Goal: Task Accomplishment & Management: Manage account settings

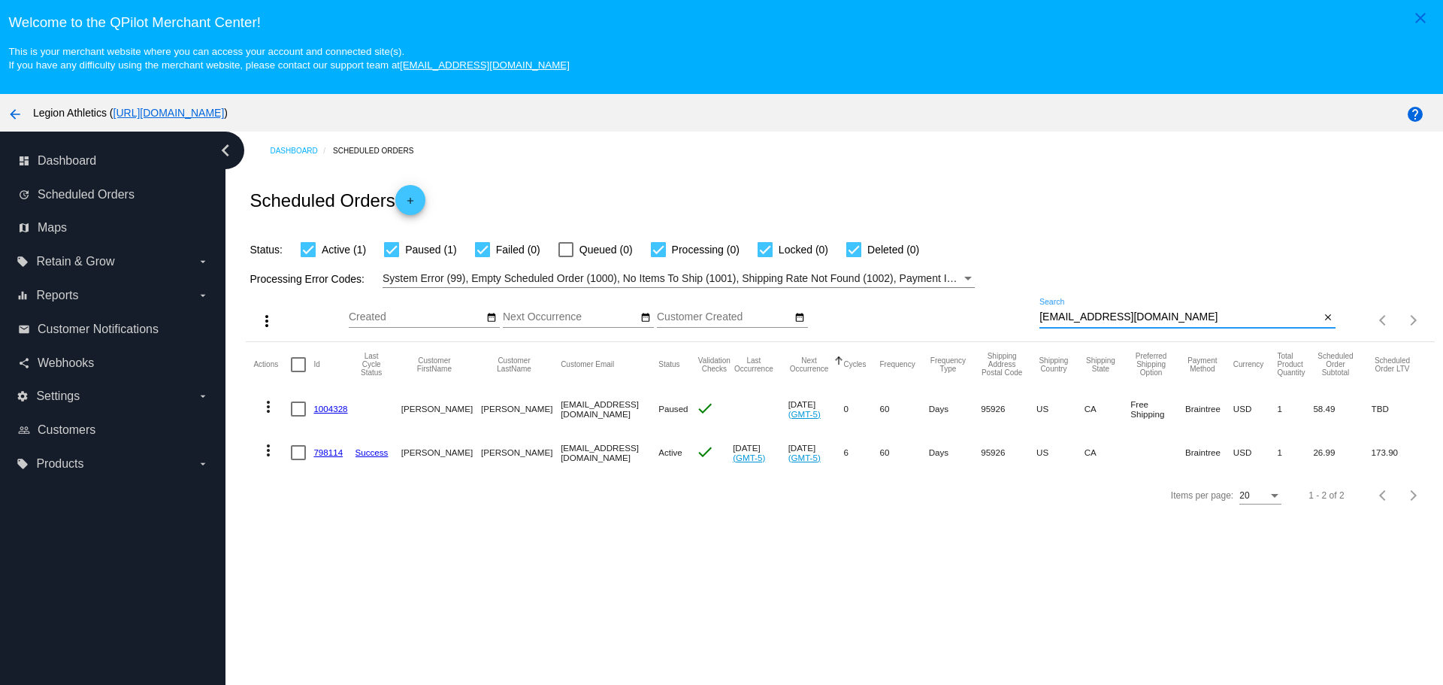
click at [1040, 313] on input "mychemicalkaitlyn@gmail.com" at bounding box center [1180, 317] width 280 height 12
drag, startPoint x: 1037, startPoint y: 313, endPoint x: 1158, endPoint y: 316, distance: 121.1
click at [1158, 316] on input "mychemicalkaitlyn@gmail.com" at bounding box center [1180, 317] width 280 height 12
click at [337, 410] on link "1004328" at bounding box center [330, 409] width 34 height 10
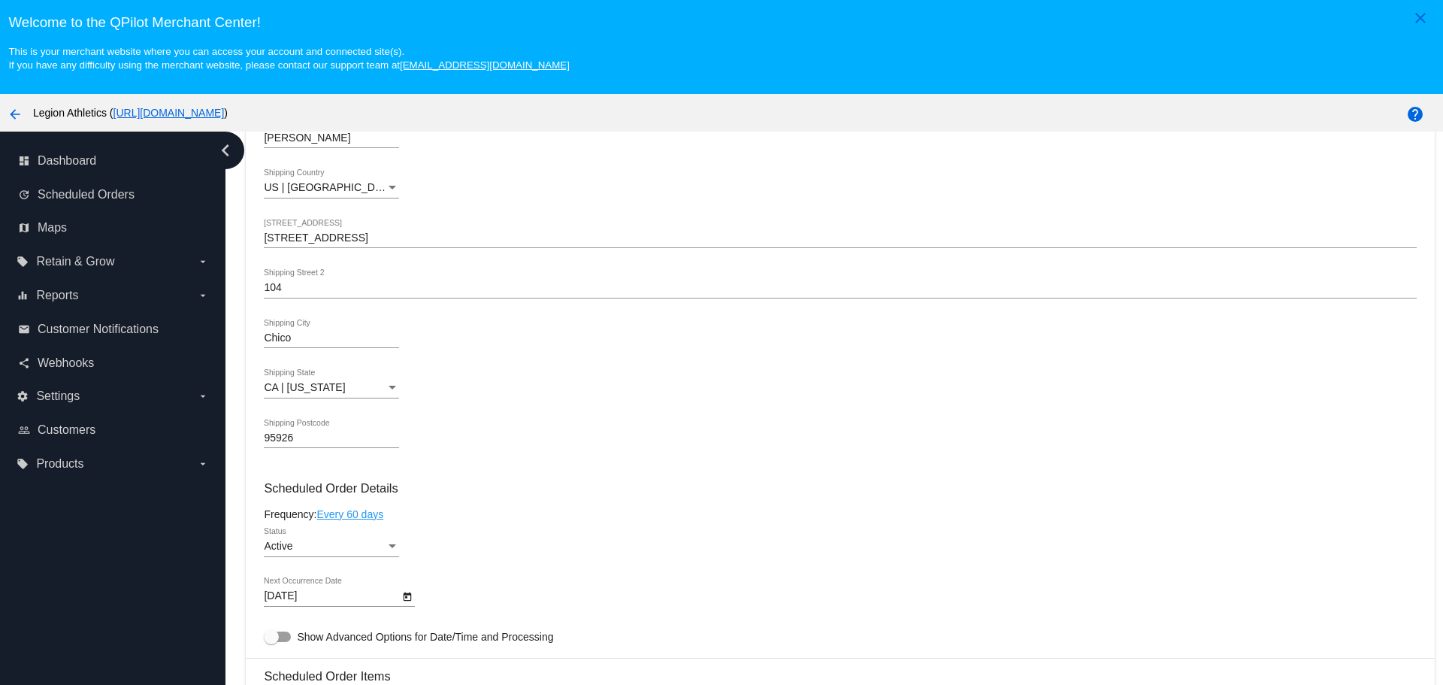
scroll to position [752, 0]
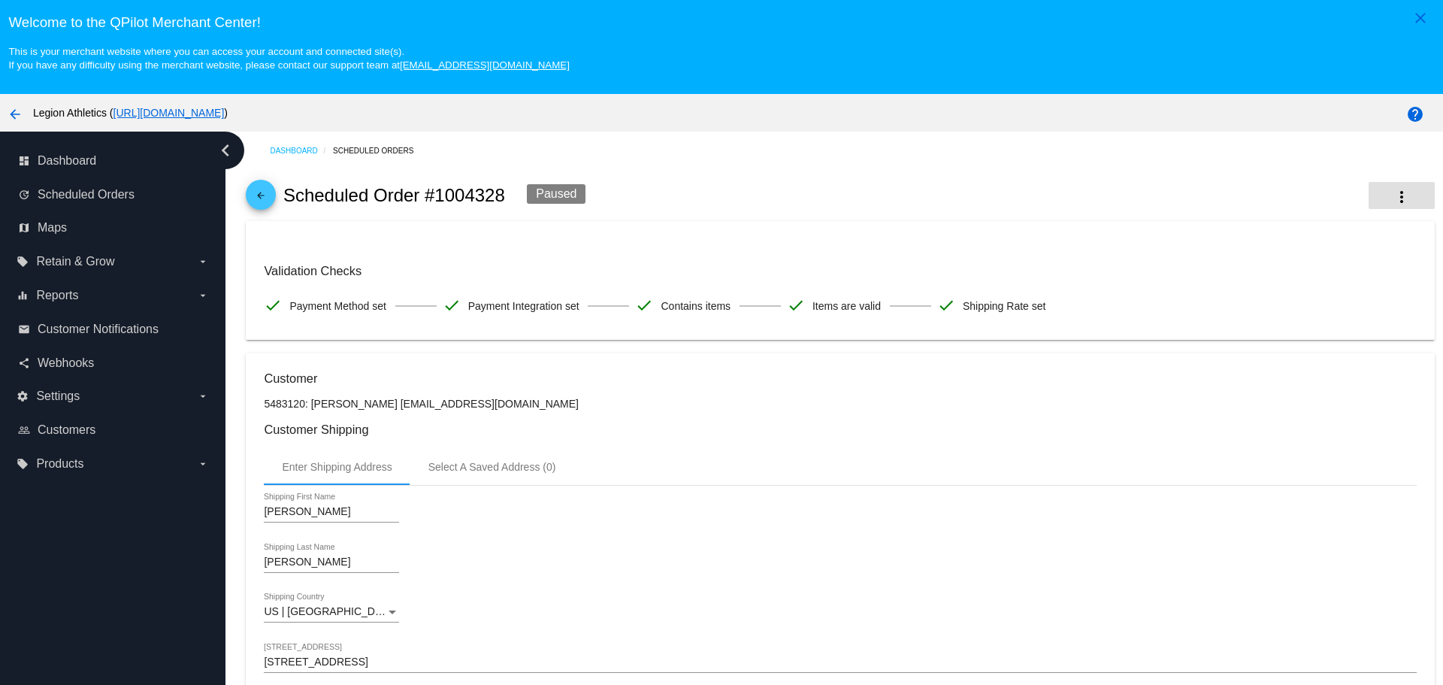
click at [1393, 198] on mat-icon "more_vert" at bounding box center [1402, 197] width 18 height 18
click at [1289, 344] on button "delete Delete" at bounding box center [1307, 350] width 210 height 36
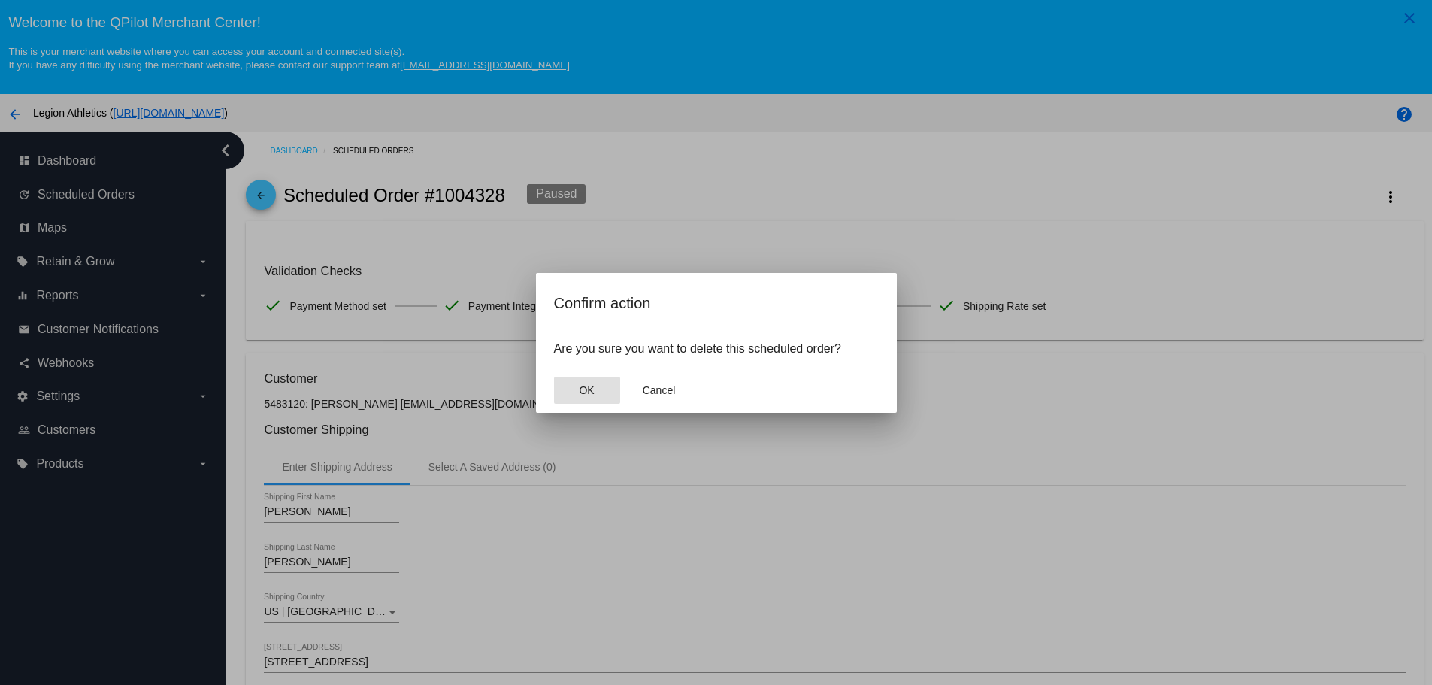
click at [584, 383] on button "OK" at bounding box center [587, 390] width 66 height 27
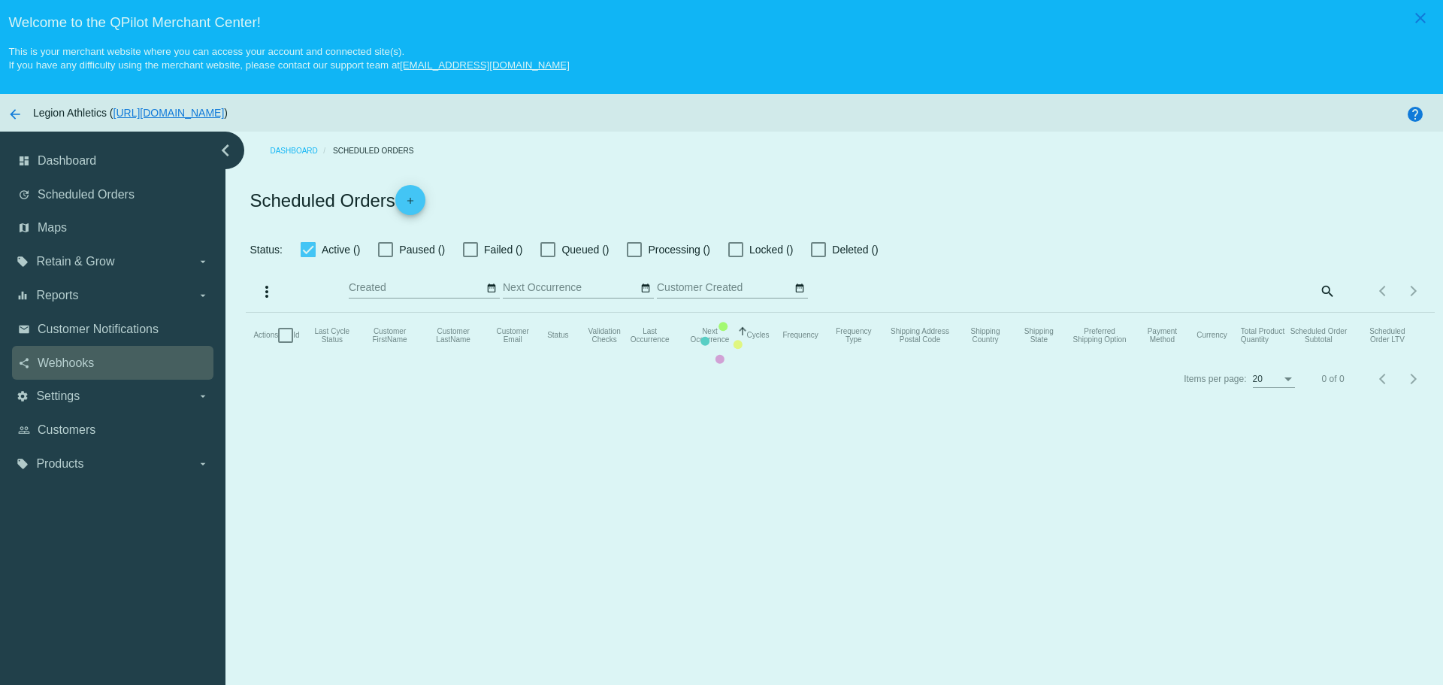
checkbox input "true"
